Goal: Find specific page/section: Find specific page/section

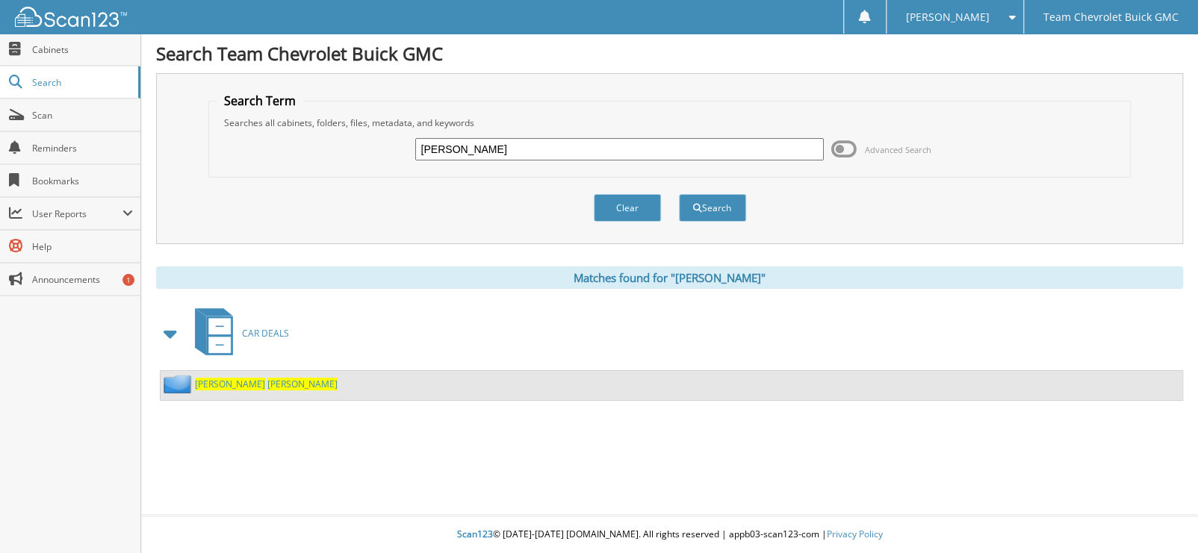
drag, startPoint x: 559, startPoint y: 140, endPoint x: 208, endPoint y: 161, distance: 351.6
click at [208, 161] on fieldset "Search Term Searches all cabinets, folders, files, metadata, and keywords KAREN…" at bounding box center [669, 135] width 923 height 85
type input "[PERSON_NAME]"
click at [679, 194] on button "Search" at bounding box center [712, 208] width 67 height 28
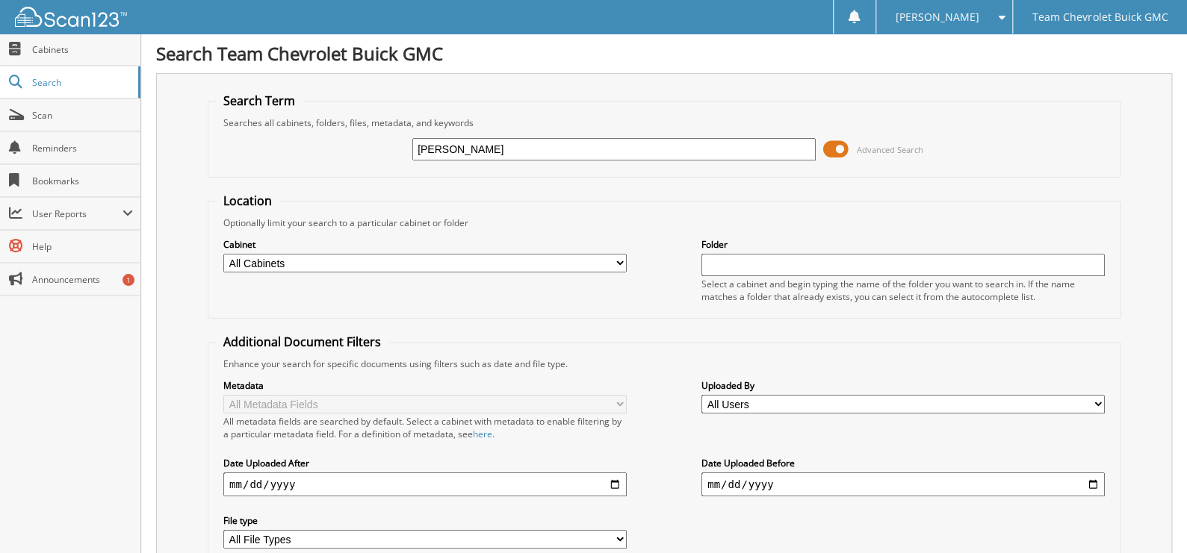
click at [848, 155] on span at bounding box center [835, 149] width 25 height 22
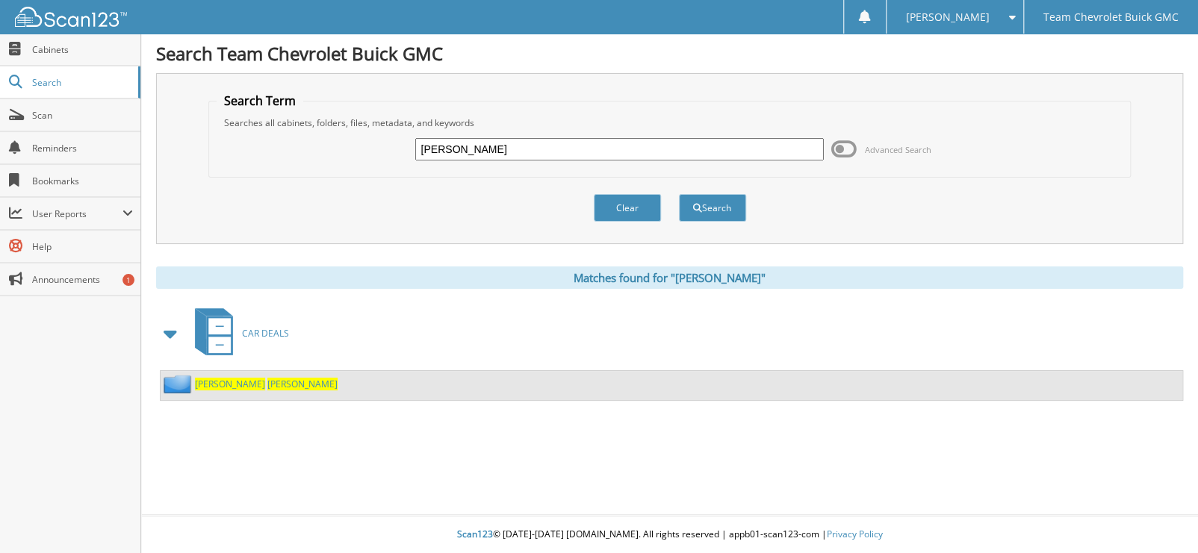
click at [235, 383] on link "MARGARITA GALVAN" at bounding box center [266, 384] width 143 height 13
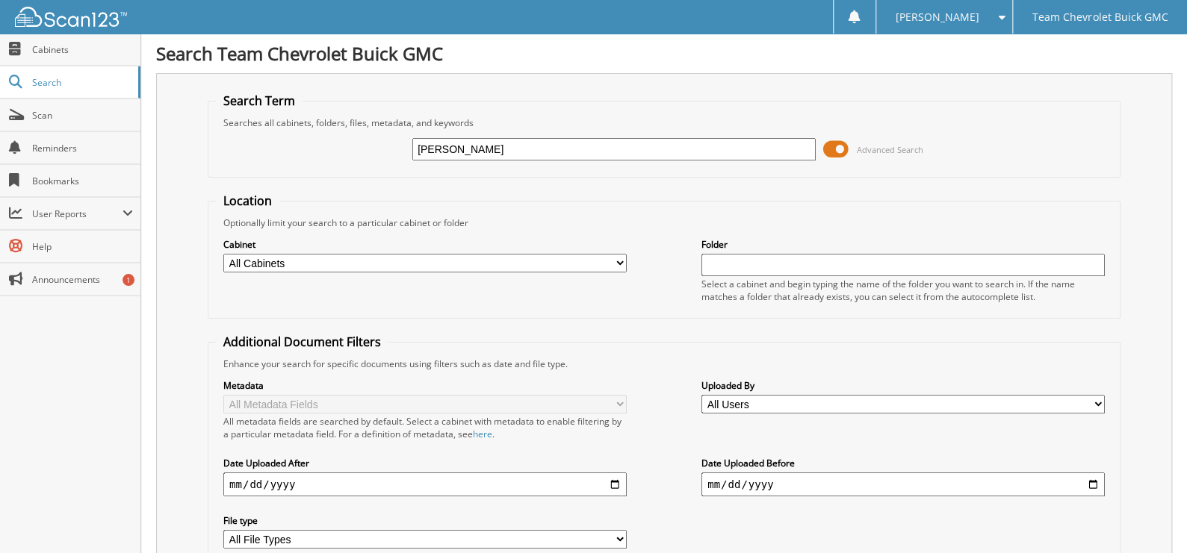
click at [671, 131] on div "MARGARITA GALVAN Advanced Search" at bounding box center [664, 149] width 896 height 40
click at [628, 157] on input "[PERSON_NAME]" at bounding box center [613, 149] width 403 height 22
click at [627, 158] on input "[PERSON_NAME]" at bounding box center [613, 149] width 403 height 22
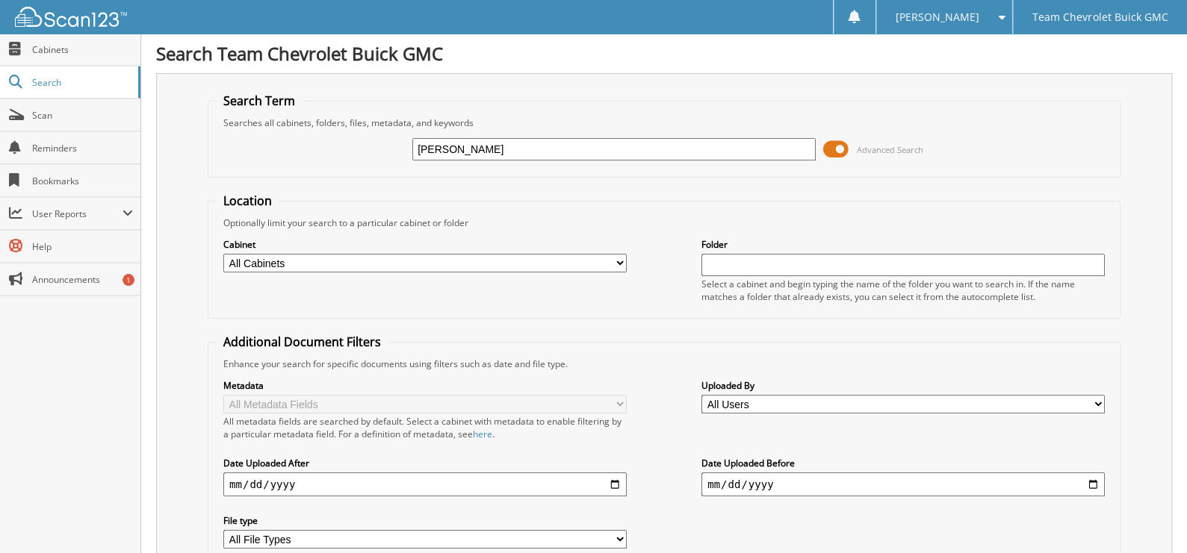
click at [627, 158] on input "[PERSON_NAME]" at bounding box center [613, 149] width 403 height 22
type input "C3053A"
click at [839, 152] on span at bounding box center [835, 149] width 25 height 22
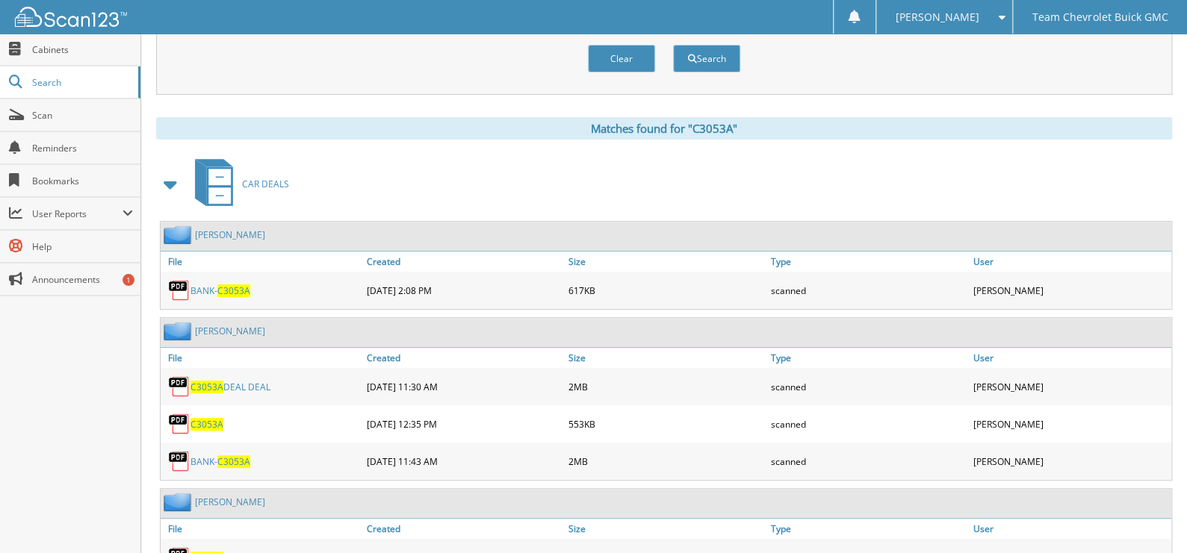
scroll to position [217, 0]
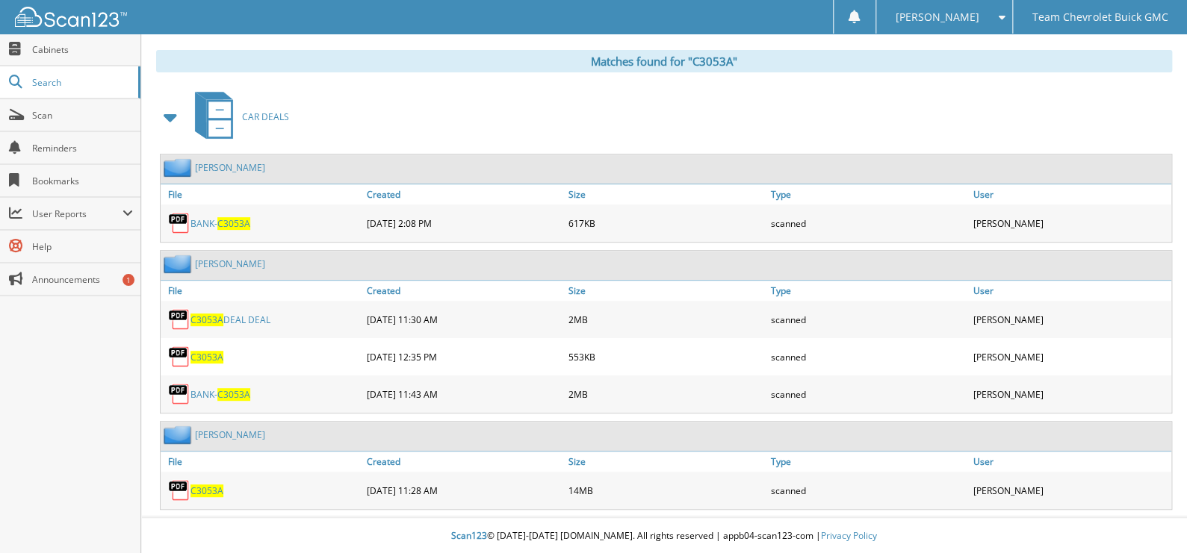
click at [208, 493] on span "C3053A" at bounding box center [206, 491] width 33 height 13
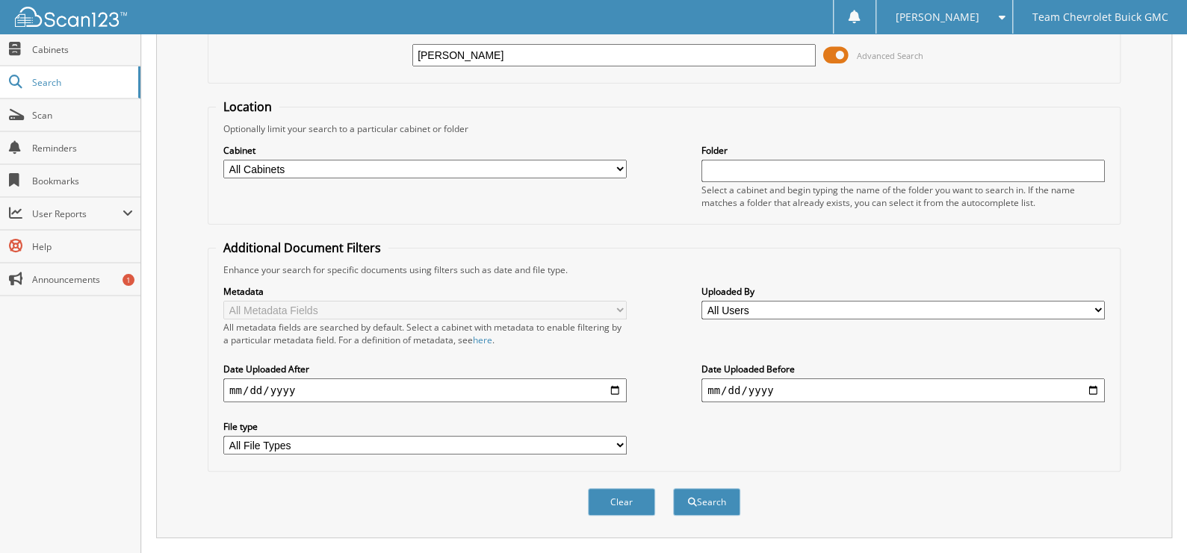
scroll to position [149, 0]
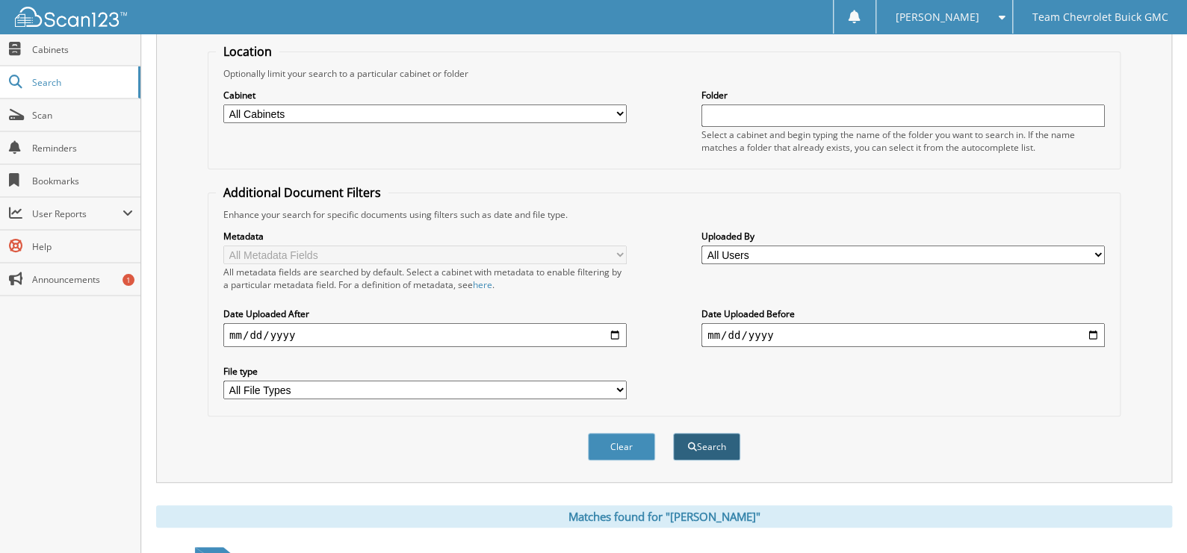
click at [709, 437] on button "Search" at bounding box center [706, 447] width 67 height 28
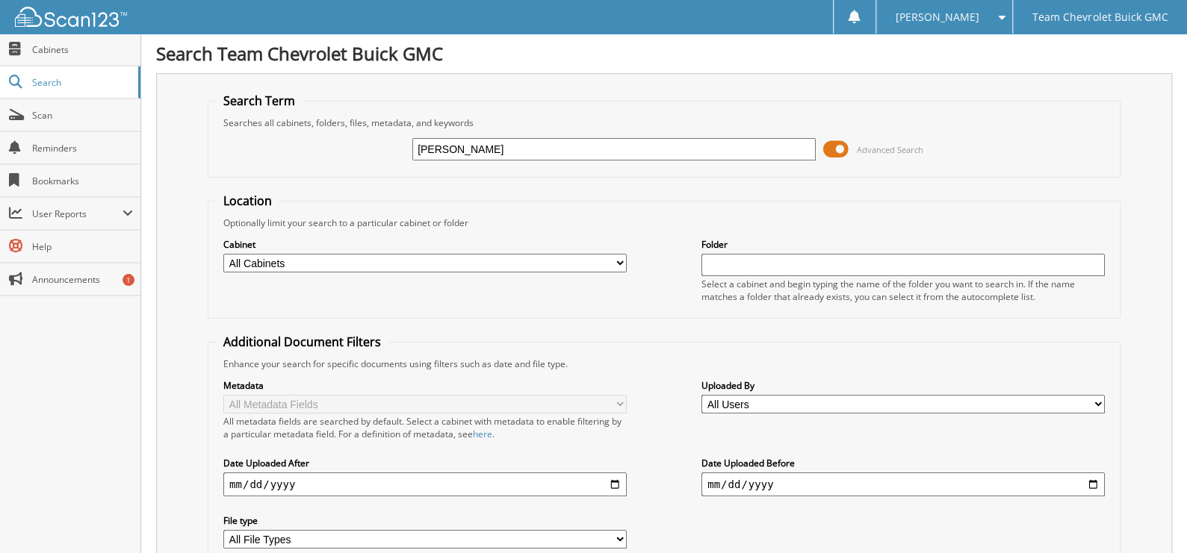
click at [842, 147] on span at bounding box center [835, 149] width 25 height 22
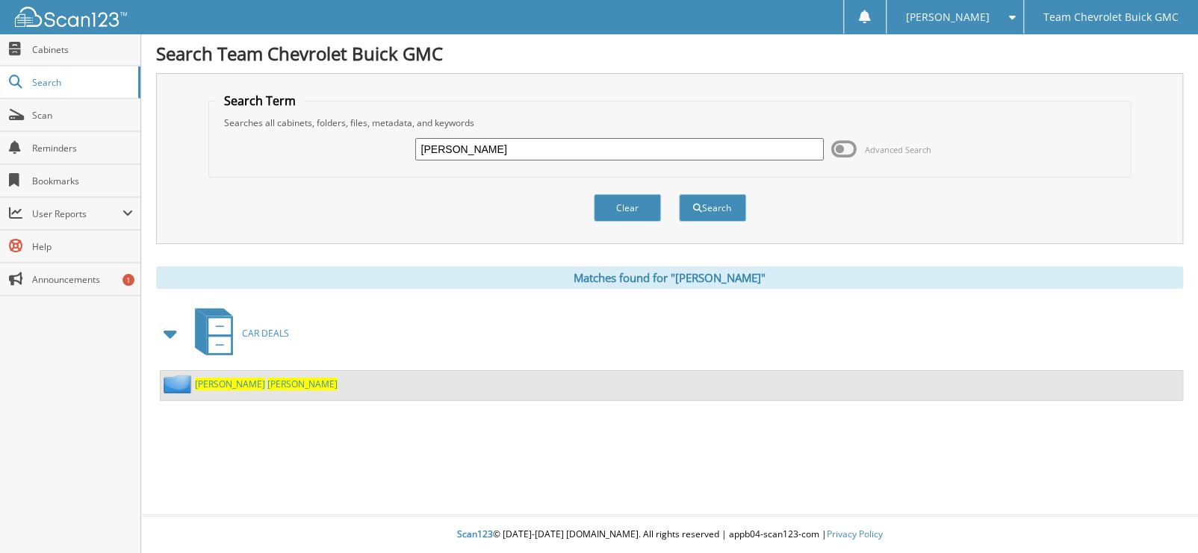
click at [267, 384] on span "[PERSON_NAME]" at bounding box center [302, 384] width 70 height 13
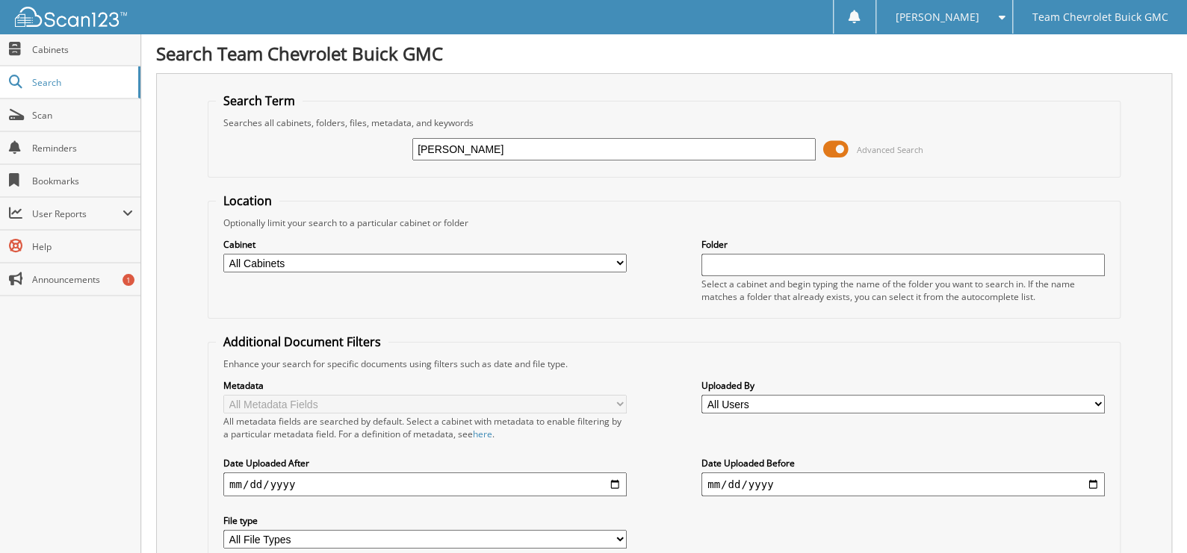
type input "[PERSON_NAME]"
click at [845, 155] on span at bounding box center [835, 149] width 25 height 22
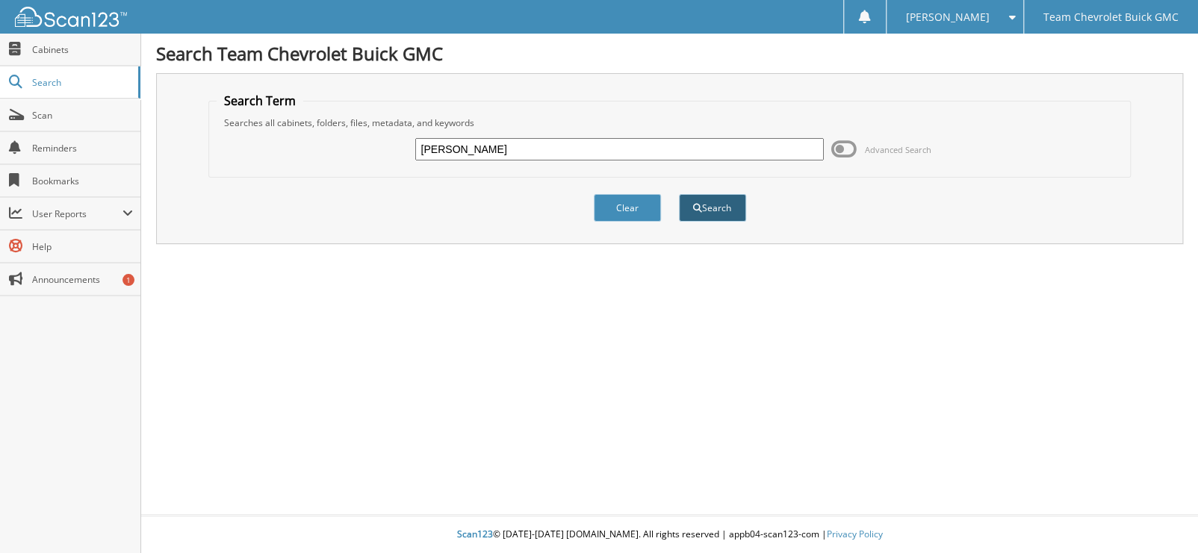
click at [695, 199] on button "Search" at bounding box center [712, 208] width 67 height 28
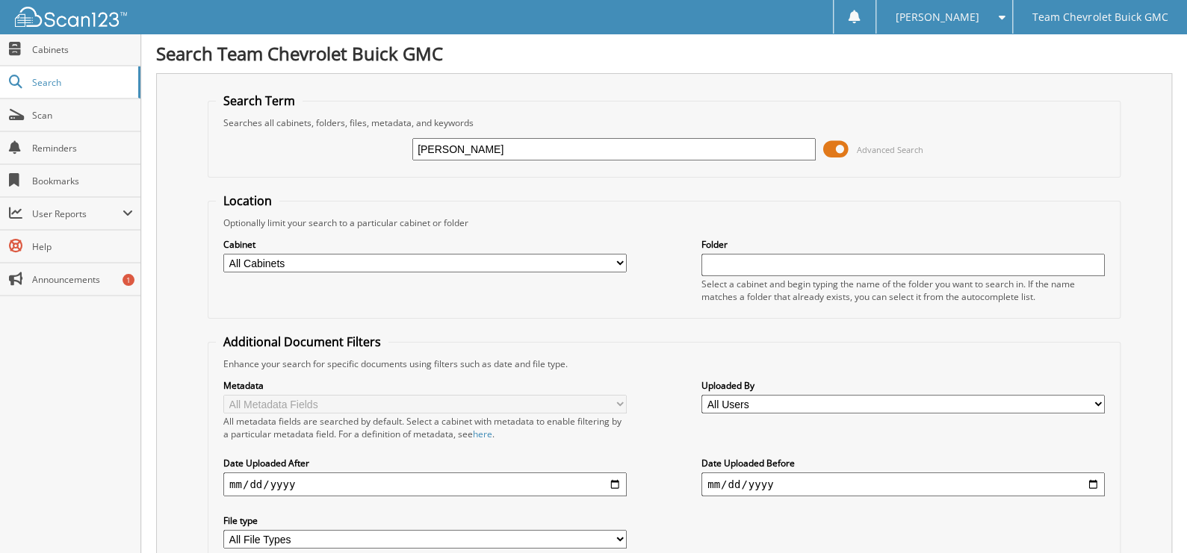
click at [839, 155] on span at bounding box center [835, 149] width 25 height 22
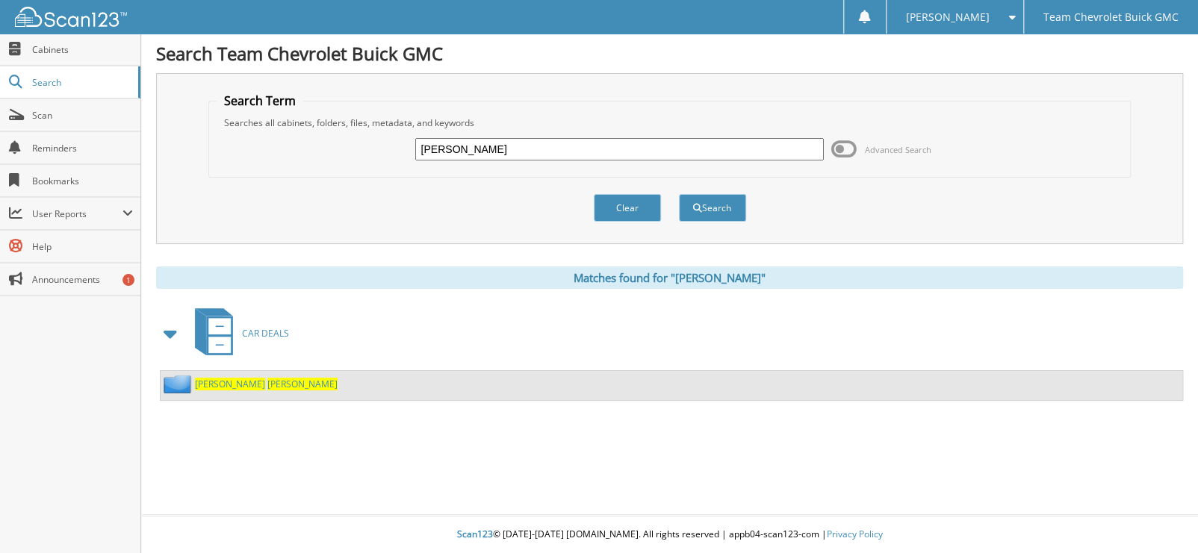
click at [267, 388] on span "HERNANDEZ" at bounding box center [302, 384] width 70 height 13
